Goal: Navigation & Orientation: Find specific page/section

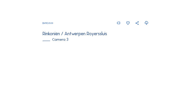
scroll to position [296, 0]
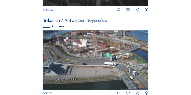
click at [98, 54] on img at bounding box center [96, 60] width 106 height 60
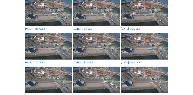
scroll to position [50, 0]
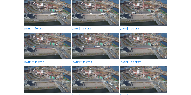
click at [58, 16] on img at bounding box center [47, 12] width 47 height 27
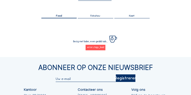
scroll to position [22, 0]
